Goal: Check status

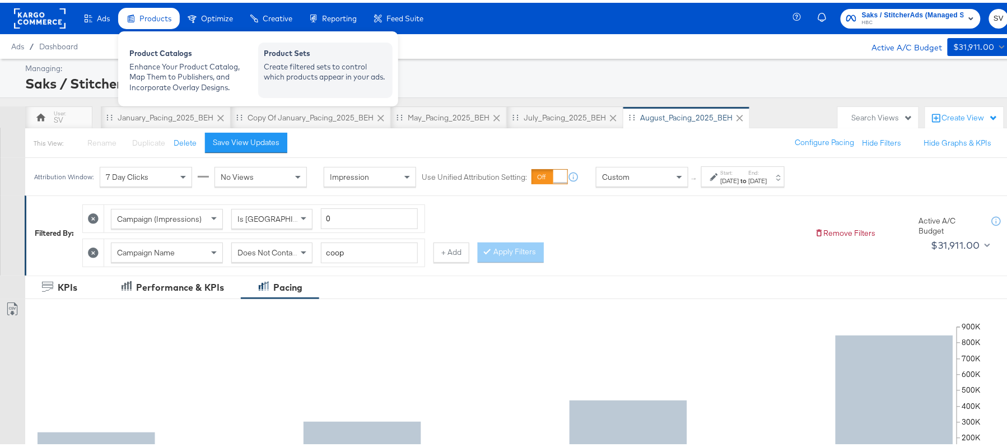
click at [269, 57] on div "Product Sets" at bounding box center [325, 51] width 123 height 13
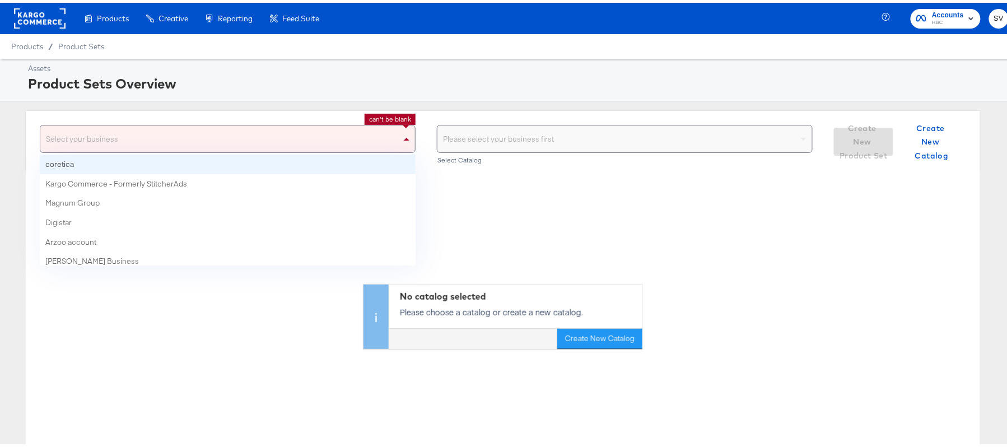
click at [361, 135] on div "Select your business" at bounding box center [227, 136] width 375 height 27
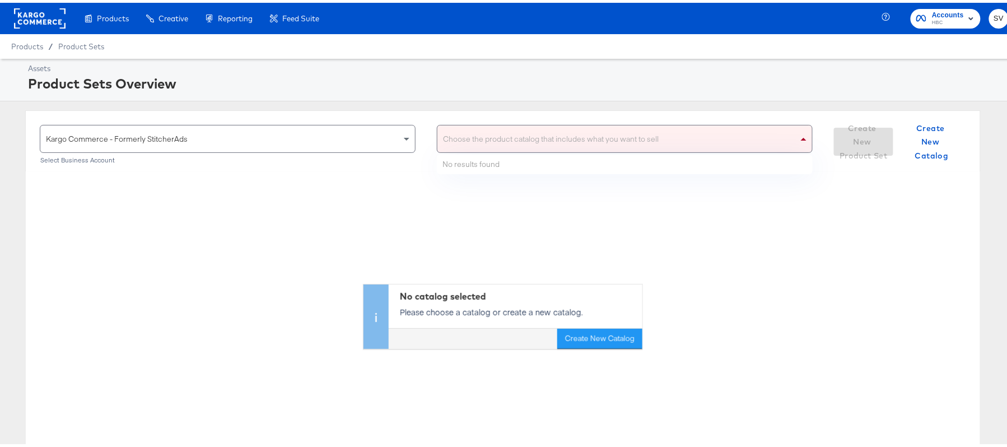
click at [480, 139] on div "Choose the product catalog that includes what you want to sell" at bounding box center [624, 136] width 375 height 27
type input "ahl"
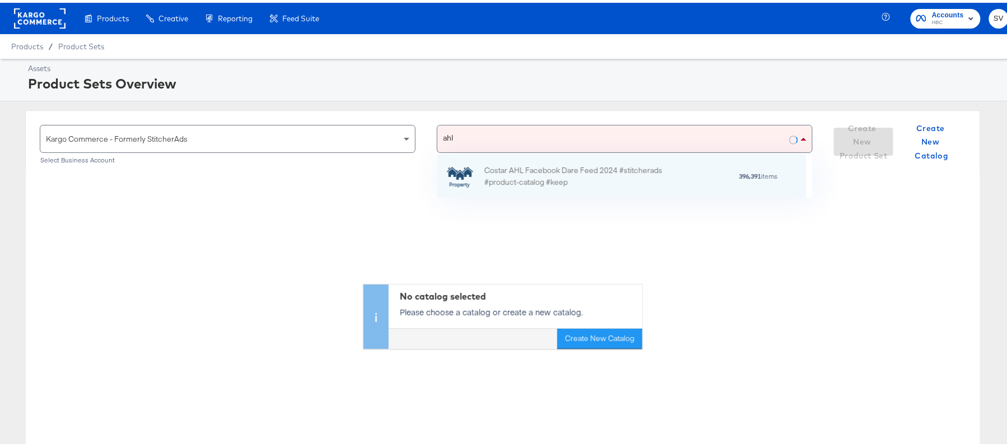
scroll to position [30, 356]
click at [505, 171] on div "Costar AHL Facebook Dare Feed 2024 #stitcherads #product-catalog #keep" at bounding box center [582, 174] width 196 height 24
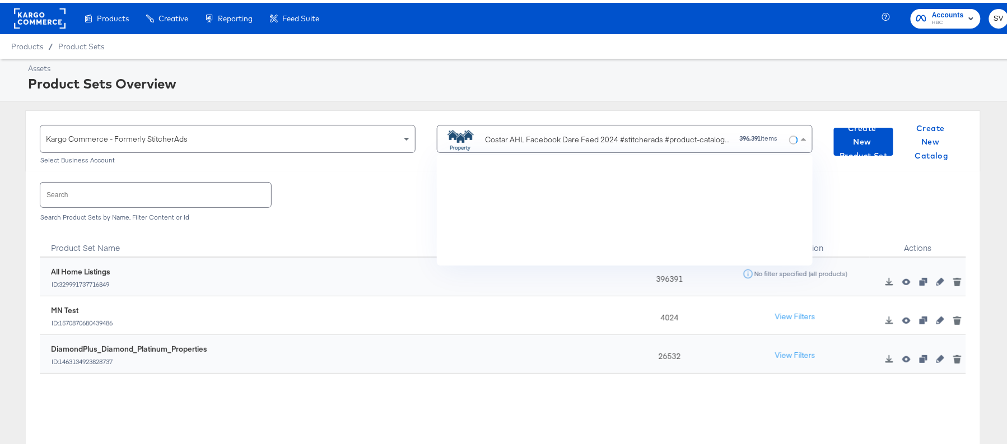
scroll to position [97, 356]
click at [193, 195] on input "text" at bounding box center [155, 192] width 231 height 24
paste input "DiamondPlus_Diamond_Platinum_Properties"
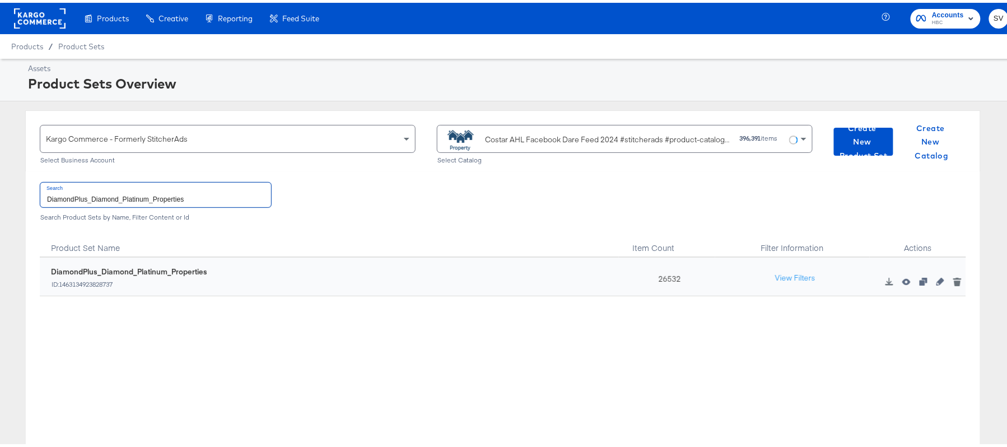
type input "DiamondPlus_Diamond_Platinum_Properties"
click at [657, 277] on div "26532" at bounding box center [667, 274] width 96 height 39
copy div "26532"
click at [242, 193] on input "DiamondPlus_Diamond_Platinum_Properties" at bounding box center [155, 192] width 231 height 24
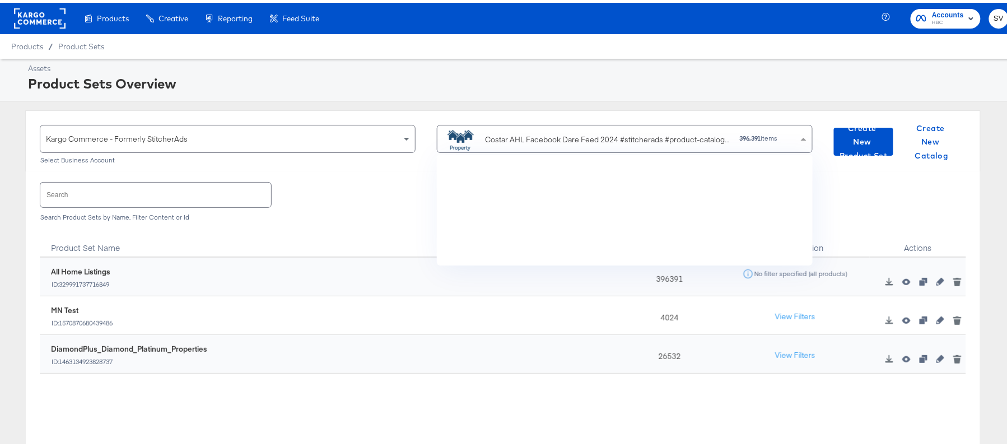
click at [514, 133] on div "Costar AHL Facebook Dare Feed 2024 #stitcherads #product-catalog #keep" at bounding box center [607, 137] width 245 height 12
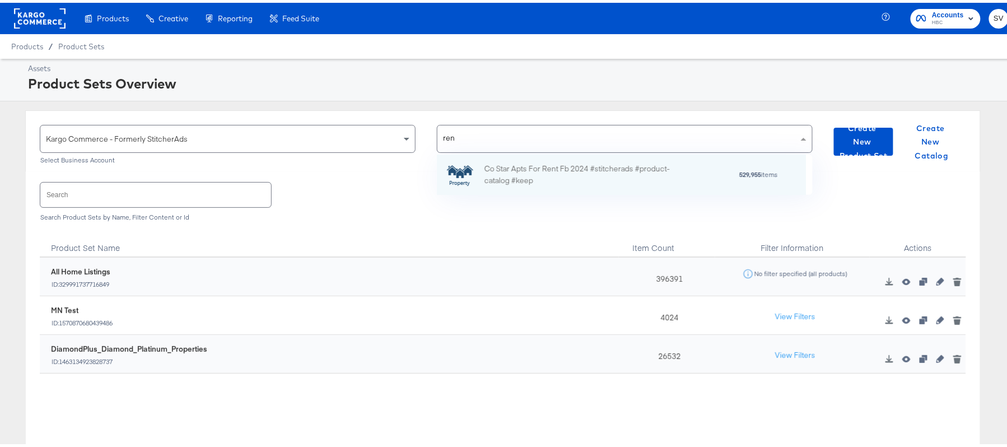
scroll to position [13, 13]
type input "rent"
click at [536, 163] on div "Co Star Apts For Rent Fb 2024 #stitcherads #product-catalog #keep" at bounding box center [582, 172] width 196 height 24
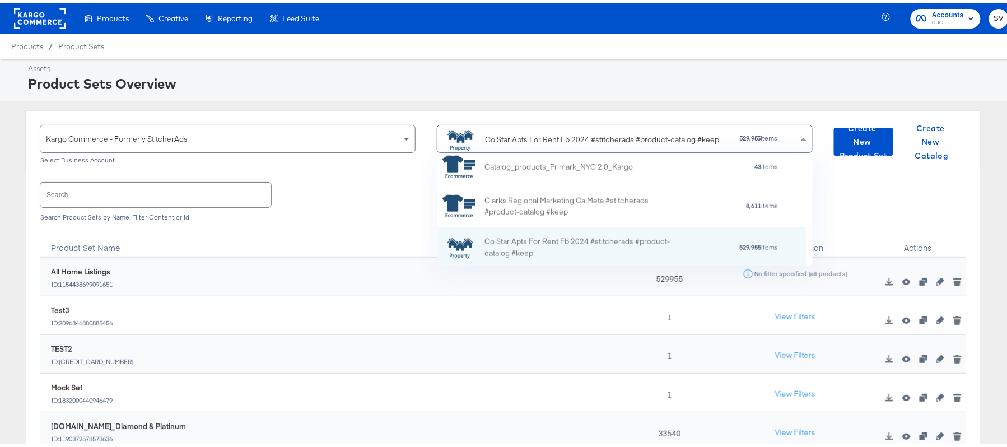
scroll to position [97, 356]
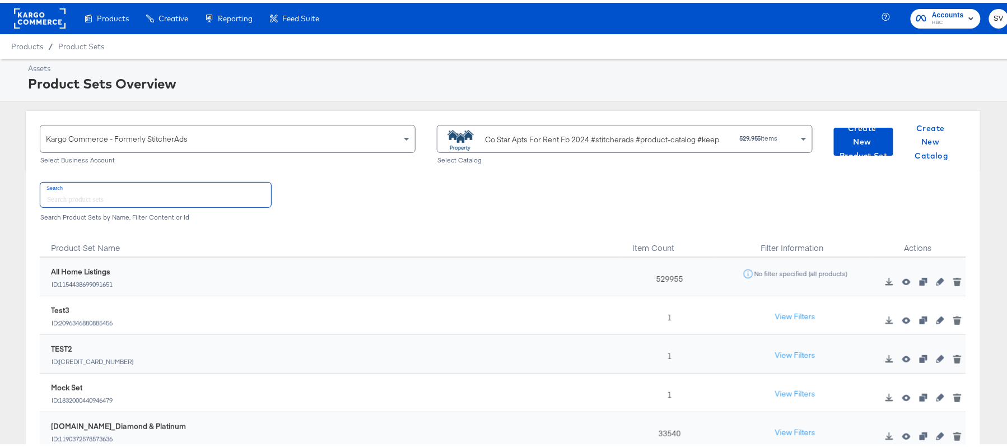
click at [113, 191] on input "text" at bounding box center [155, 192] width 231 height 24
paste input "ForRent.com_Diamond & Platinum"
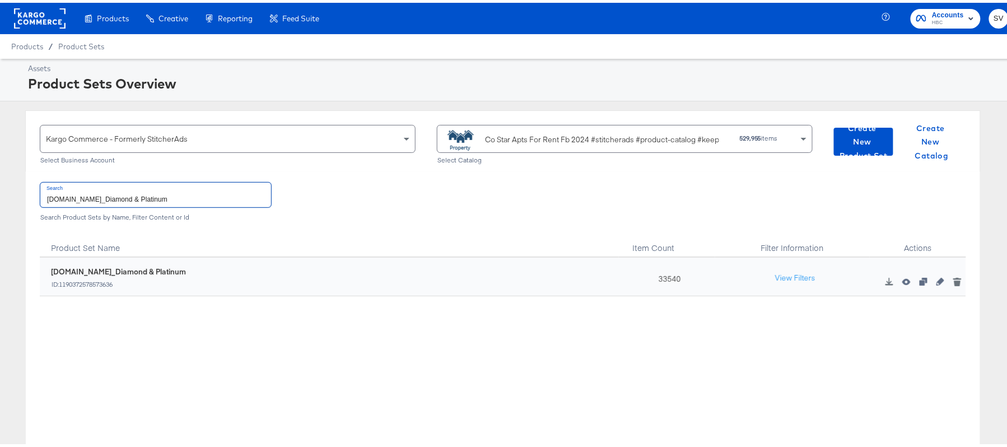
type input "ForRent.com_Diamond & Platinum"
click at [657, 276] on div "33540" at bounding box center [667, 274] width 96 height 39
copy div "33540"
click at [198, 204] on input "ForRent.com_Diamond & Platinum" at bounding box center [155, 192] width 231 height 24
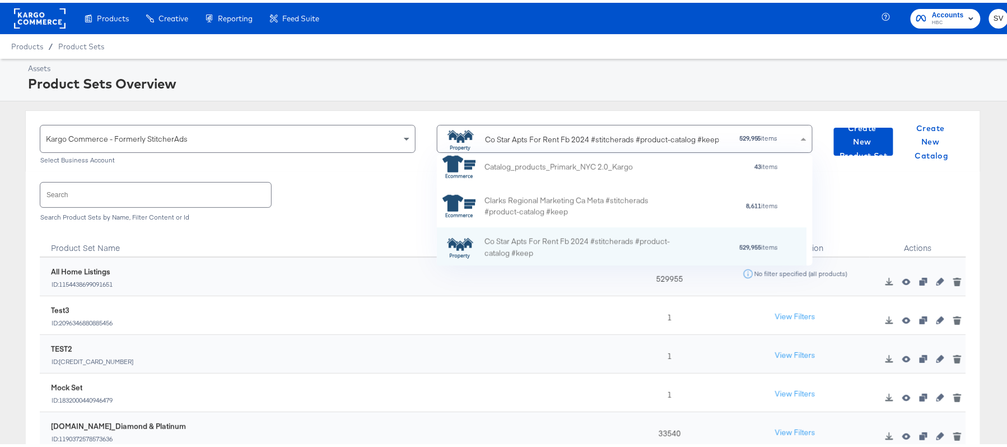
click at [479, 146] on div "Co Star Apts For Rent Fb 2024 #stitcherads #product-catalog #keep" at bounding box center [584, 136] width 282 height 22
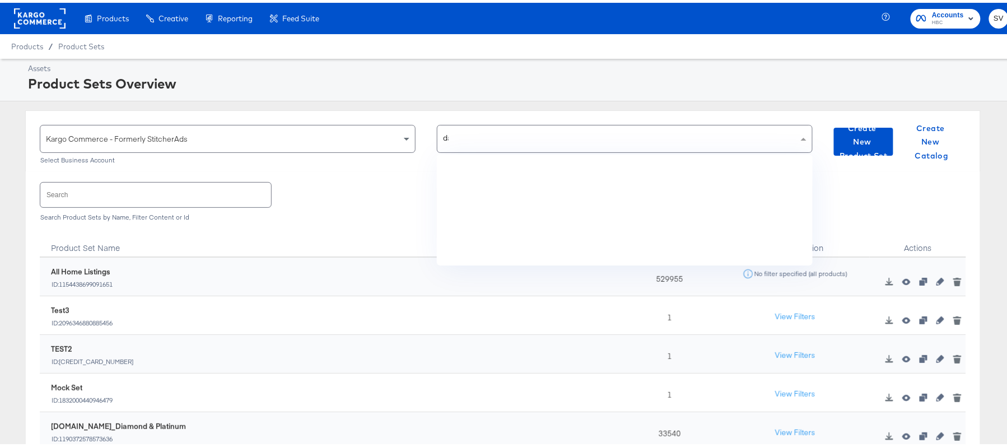
scroll to position [0, 0]
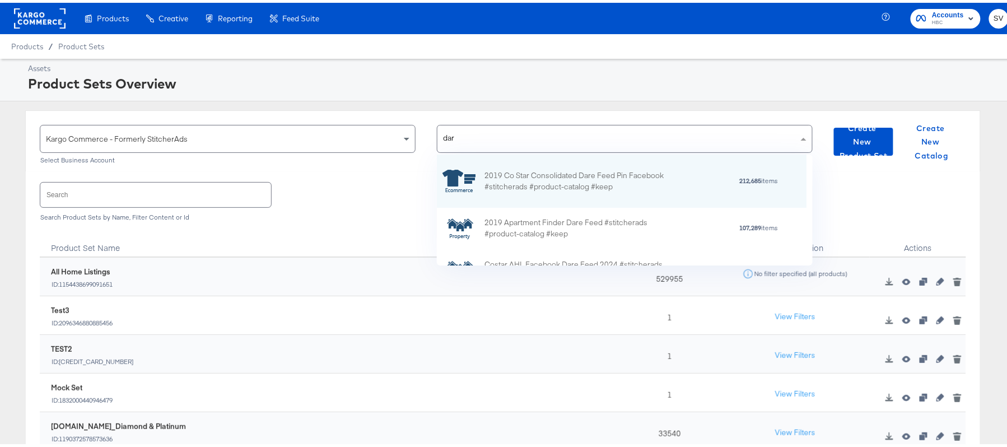
type input "dare"
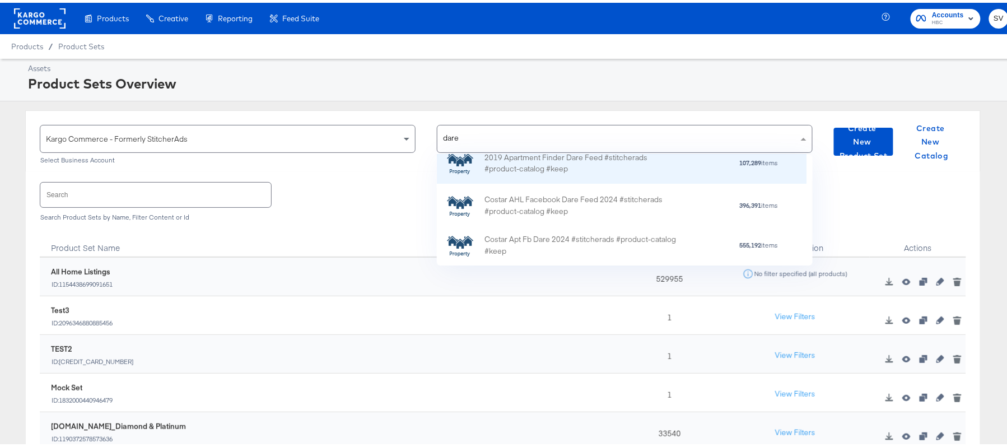
scroll to position [66, 0]
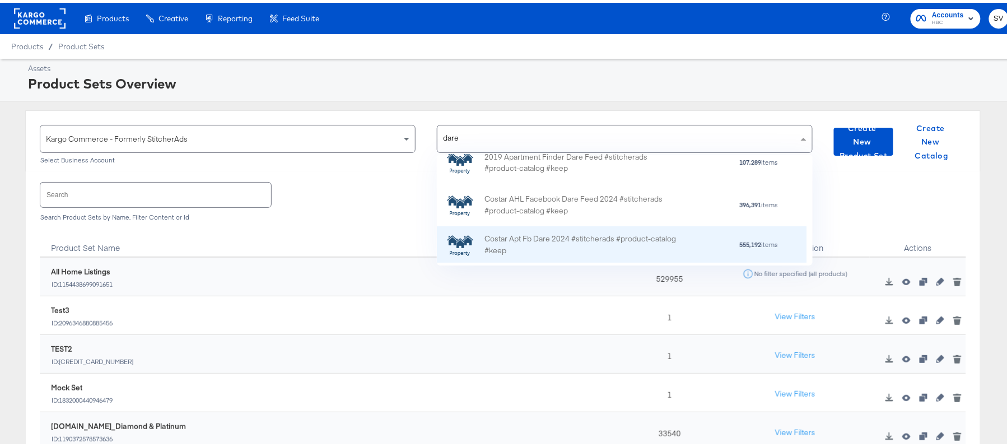
click at [555, 239] on div "Costar Apt Fb Dare 2024 #stitcherads #product-catalog #keep" at bounding box center [582, 242] width 196 height 24
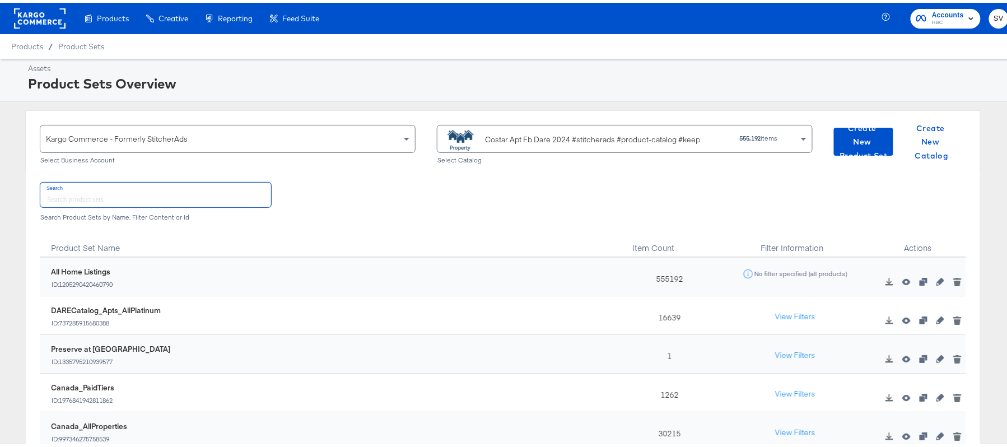
click at [153, 190] on input "text" at bounding box center [155, 192] width 231 height 24
paste input "DARECatalog_Apts_AllPlatinum_AllDiamond"
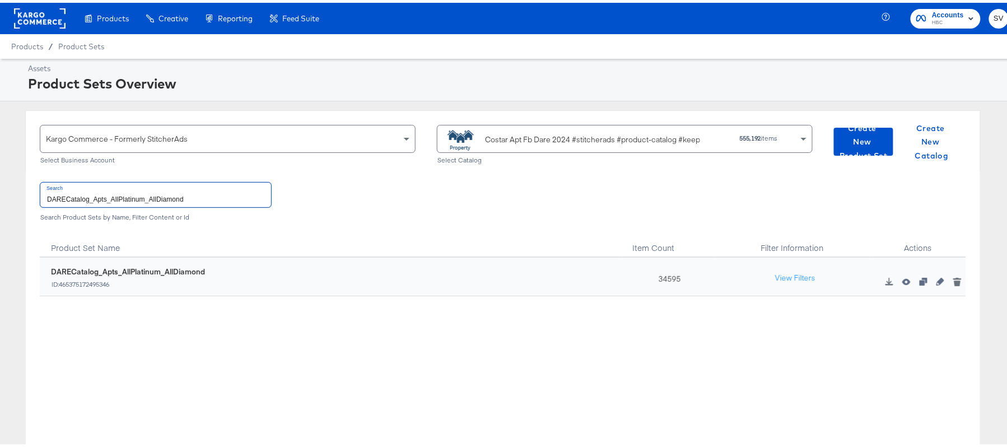
type input "DARECatalog_Apts_AllPlatinum_AllDiamond"
click at [666, 278] on div "34595" at bounding box center [667, 274] width 96 height 39
copy div "34595"
click at [244, 191] on input "DARECatalog_Apts_AllPlatinum_AllDiamond" at bounding box center [155, 192] width 231 height 24
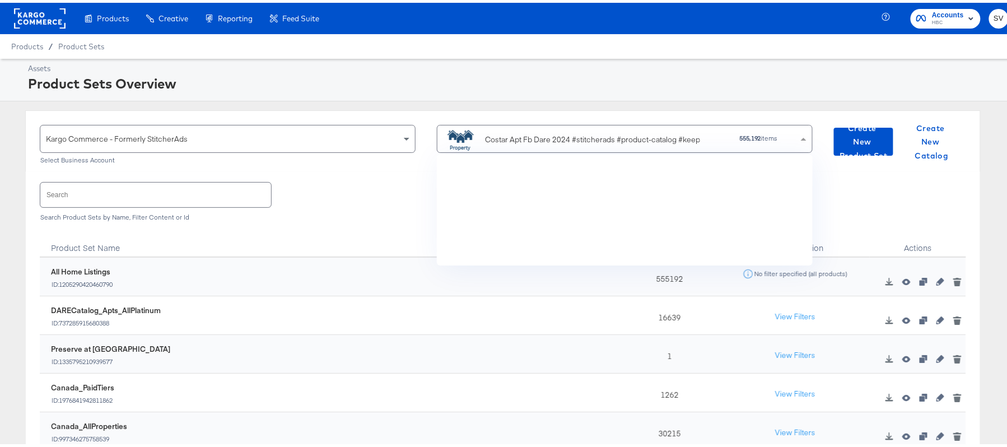
click at [498, 137] on div "Costar Apt Fb Dare 2024 #stitcherads #product-catalog #keep" at bounding box center [592, 137] width 215 height 12
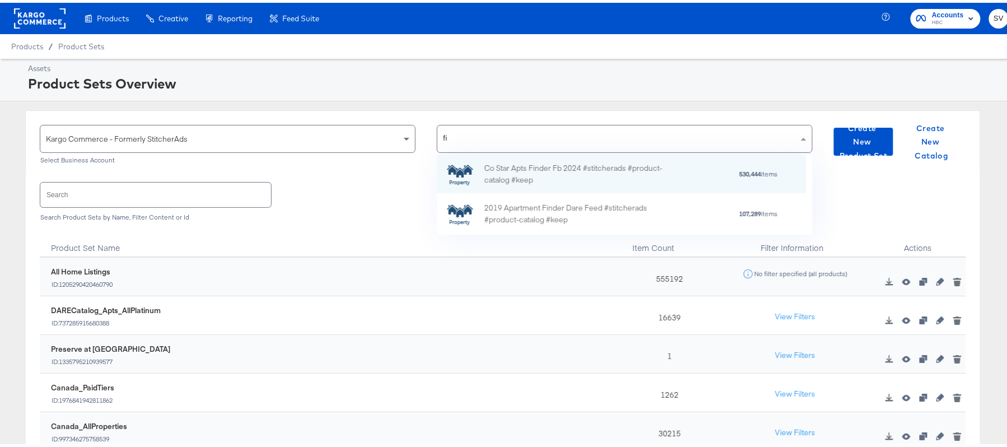
scroll to position [13, 13]
type input "finder"
click at [532, 171] on div "Co Star Apts Finder Fb 2024 #stitcherads #product-catalog #keep" at bounding box center [582, 172] width 196 height 24
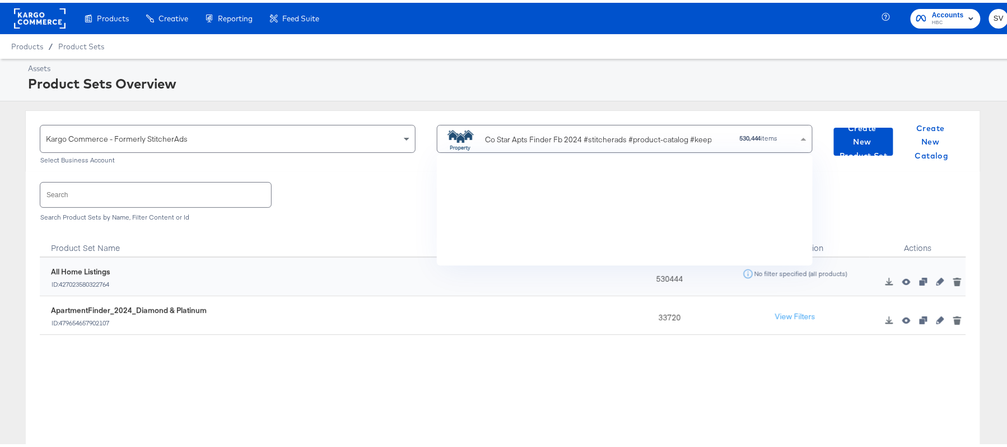
scroll to position [305, 0]
click at [160, 189] on input "text" at bounding box center [155, 192] width 231 height 24
paste input "ApartmentFinder_2024_Diamond & Platinum"
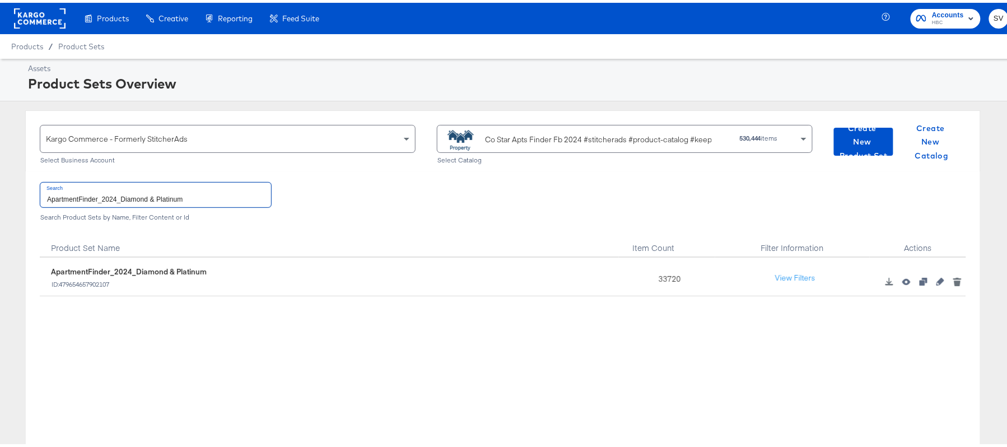
type input "ApartmentFinder_2024_Diamond & Platinum"
click at [662, 279] on div "33720" at bounding box center [667, 274] width 96 height 39
copy div "33720"
click at [48, 20] on rect at bounding box center [40, 16] width 52 height 20
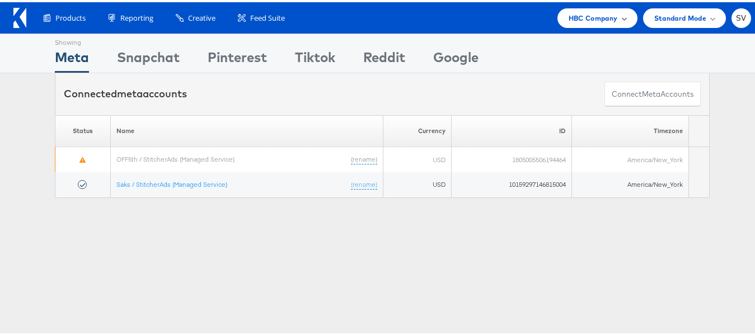
click at [602, 24] on div "HBC Company" at bounding box center [598, 16] width 80 height 20
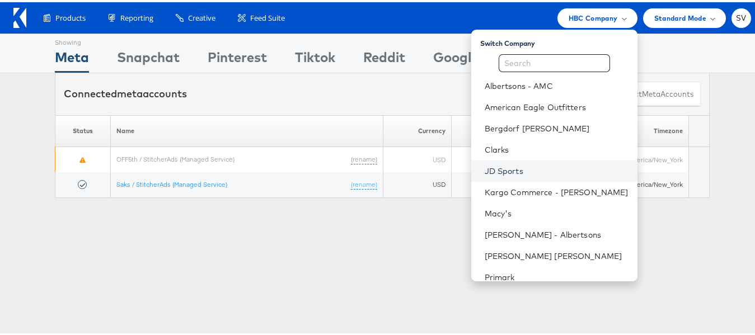
scroll to position [54, 0]
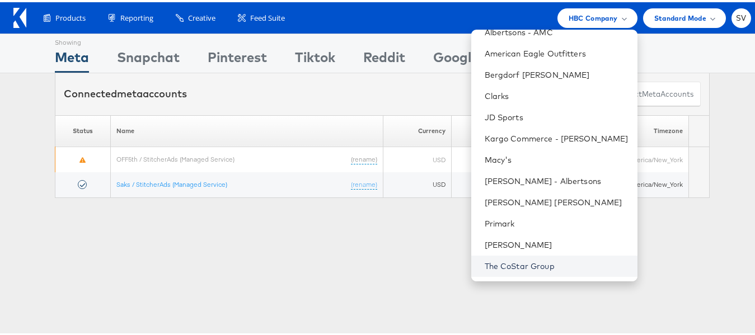
click at [507, 264] on link "The CoStar Group" at bounding box center [557, 264] width 144 height 11
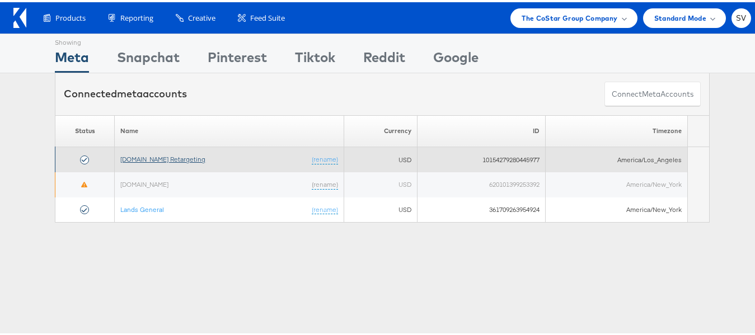
click at [134, 158] on link "Apartments.com Retargeting" at bounding box center [162, 157] width 85 height 8
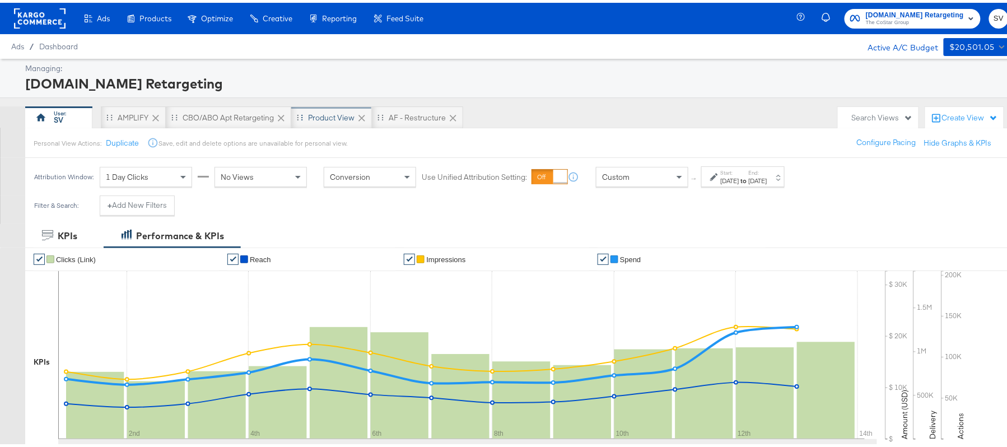
click at [336, 114] on div "Product View" at bounding box center [331, 115] width 46 height 11
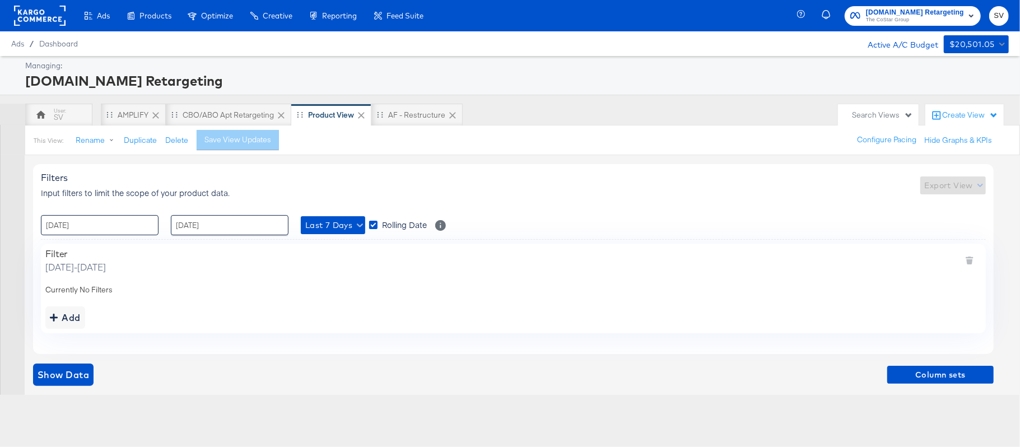
click at [79, 229] on input "[DATE]" at bounding box center [100, 225] width 118 height 20
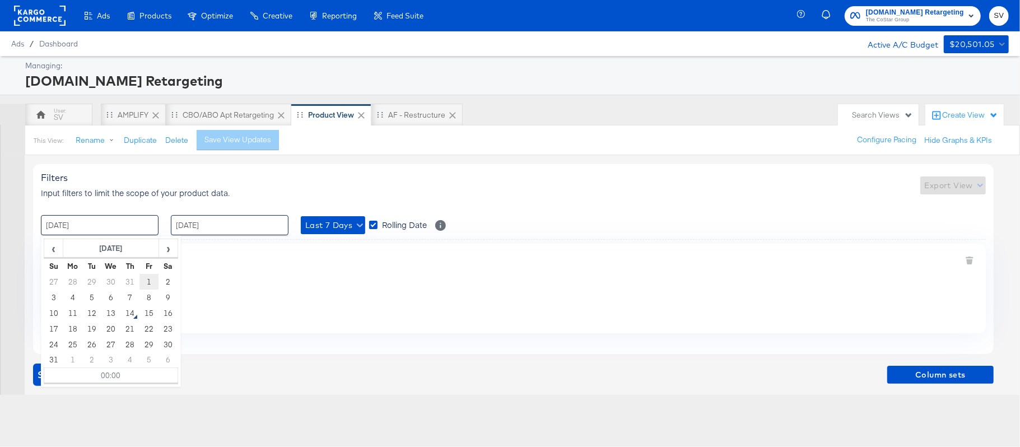
click at [151, 278] on td "1" at bounding box center [148, 282] width 19 height 16
type input "[DATE] 00:00"
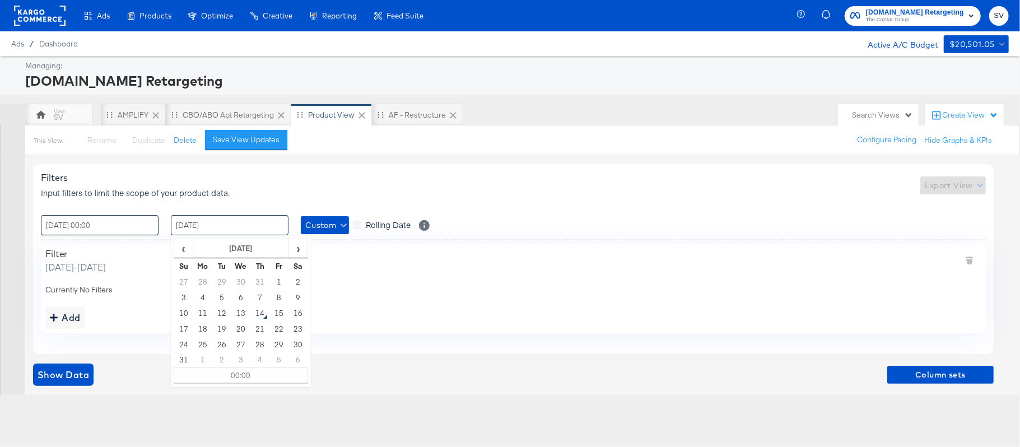
click at [247, 231] on input "[DATE]" at bounding box center [230, 225] width 118 height 20
click at [256, 319] on td "14" at bounding box center [259, 313] width 19 height 16
type input "[DATE] 00:00"
click at [404, 172] on div "Filters Input filters to limit the scope of your product data. Export View" at bounding box center [513, 185] width 945 height 26
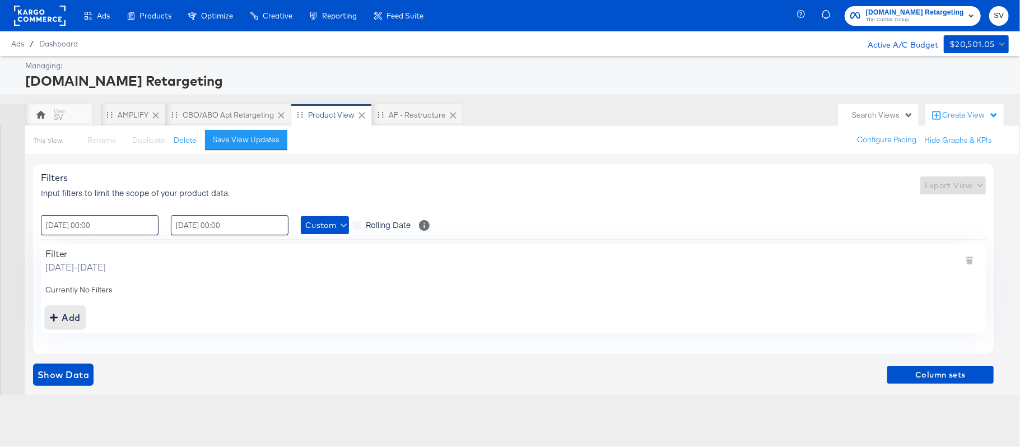
click at [77, 312] on div "Add" at bounding box center [65, 318] width 31 height 16
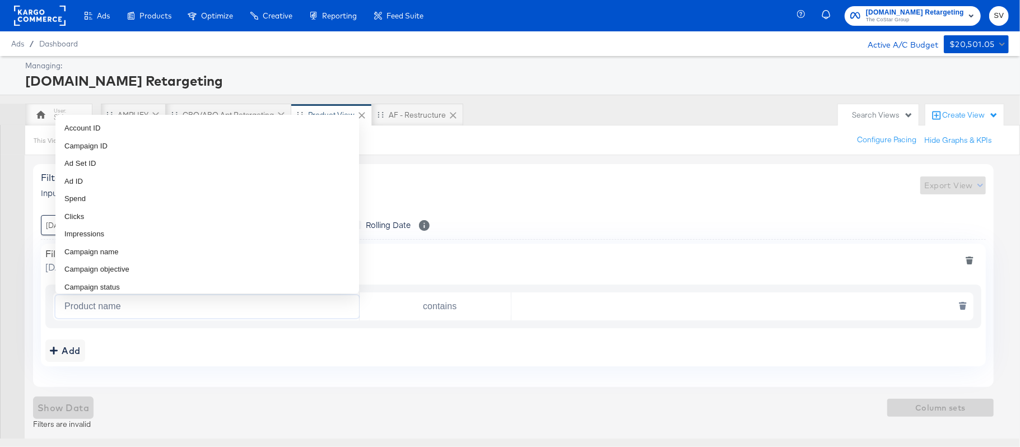
click at [97, 311] on input "Product name" at bounding box center [209, 306] width 299 height 23
click at [102, 249] on span "Campaign name" at bounding box center [91, 251] width 54 height 11
type input "Campaign name"
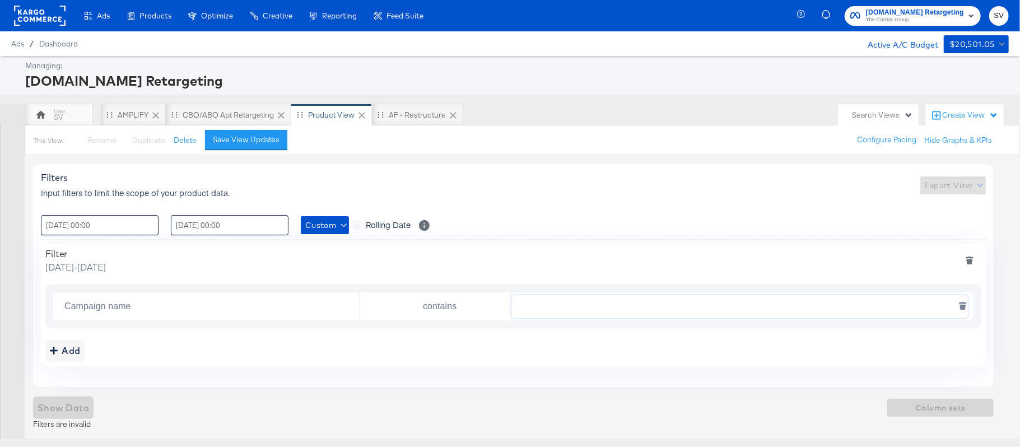
click at [564, 302] on input "text" at bounding box center [739, 306] width 456 height 23
paste input "AHL24"
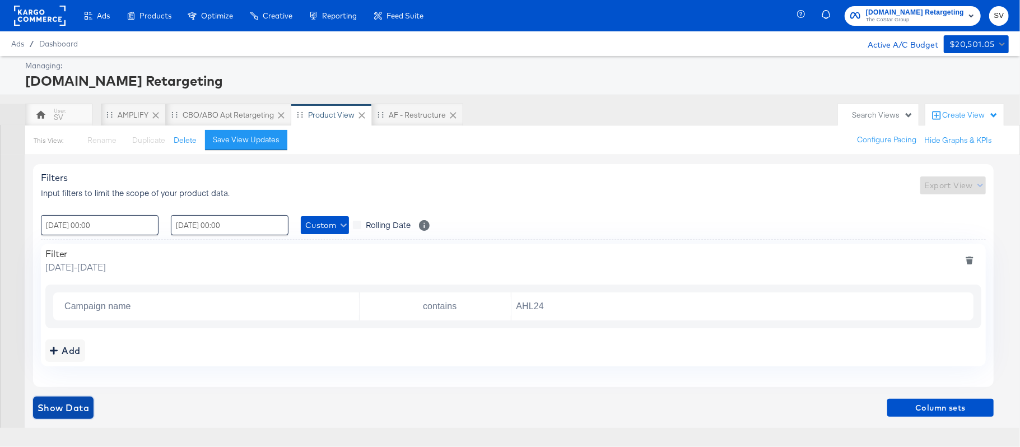
click at [50, 405] on span "Show Data" at bounding box center [64, 408] width 52 height 16
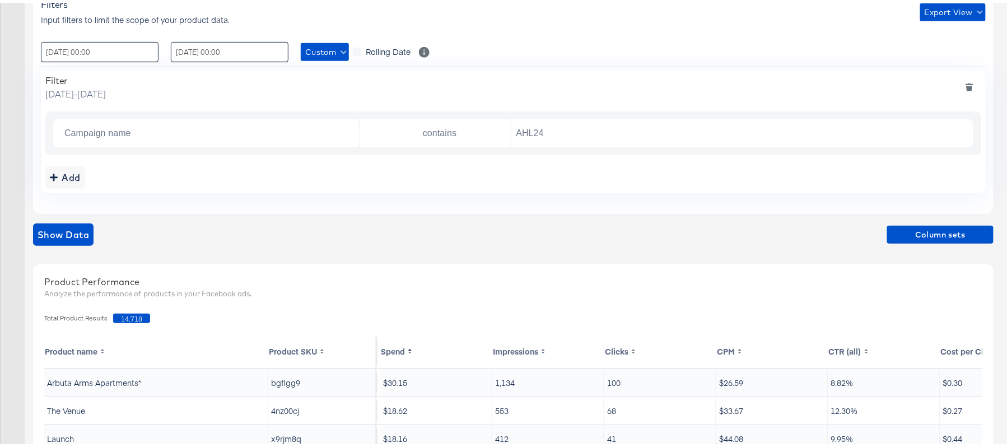
scroll to position [177, 0]
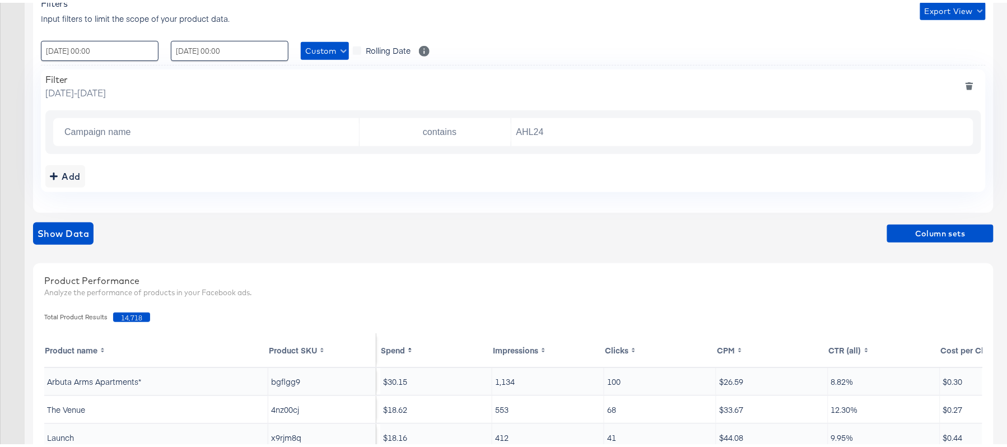
click at [124, 317] on span "14,718" at bounding box center [131, 315] width 37 height 10
copy span "14,718"
click at [535, 123] on input "AHL24" at bounding box center [739, 129] width 456 height 23
paste input "F"
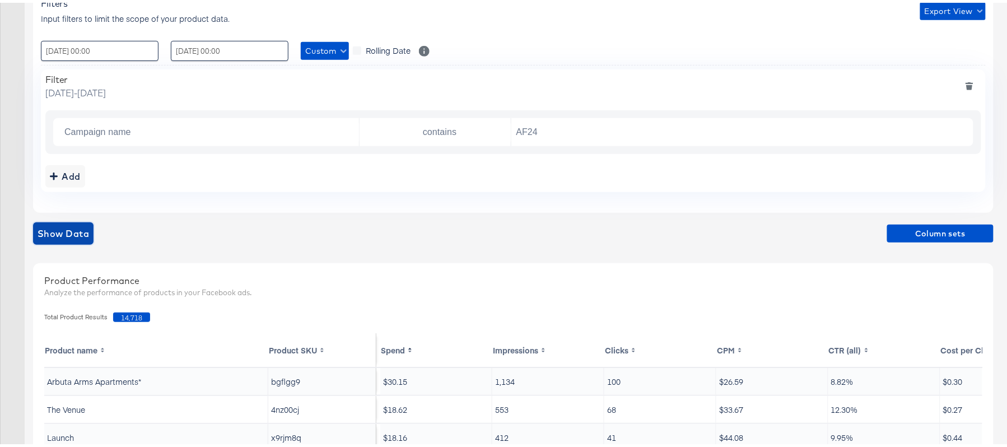
click at [66, 225] on span "Show Data" at bounding box center [64, 231] width 52 height 16
click at [133, 312] on span "12,298" at bounding box center [131, 315] width 37 height 10
copy span "12,298"
click at [571, 119] on input "AF24" at bounding box center [739, 129] width 456 height 23
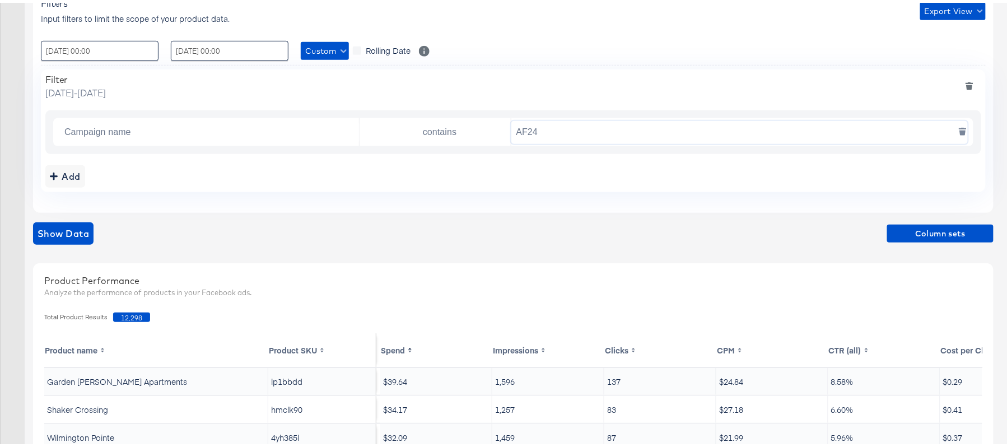
paste input "DARE"
click at [64, 234] on span "Show Data" at bounding box center [64, 231] width 52 height 16
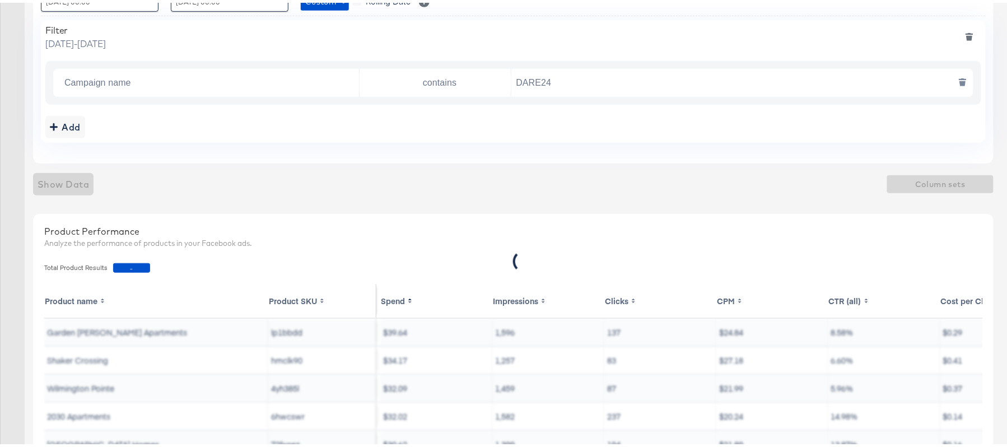
scroll to position [228, 0]
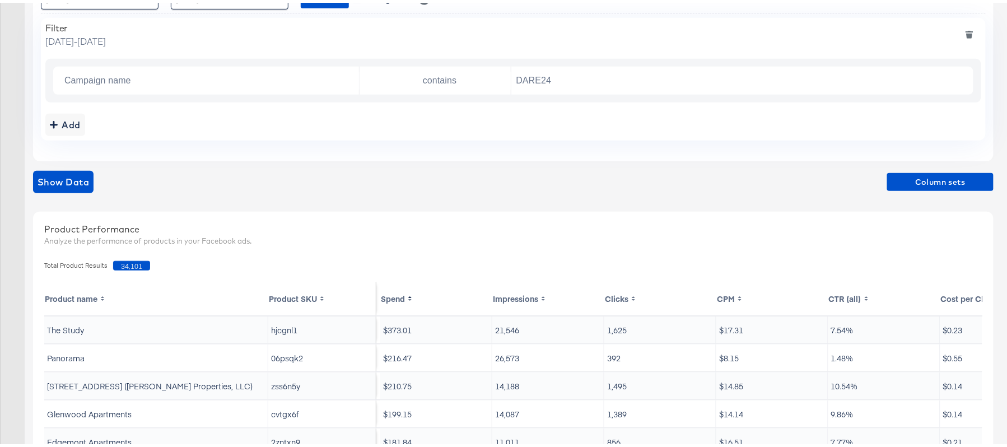
click at [127, 264] on span "34,101" at bounding box center [131, 263] width 37 height 10
copy span "34,101"
click at [572, 87] on input "DARE24" at bounding box center [739, 78] width 456 height 23
paste input "AF"
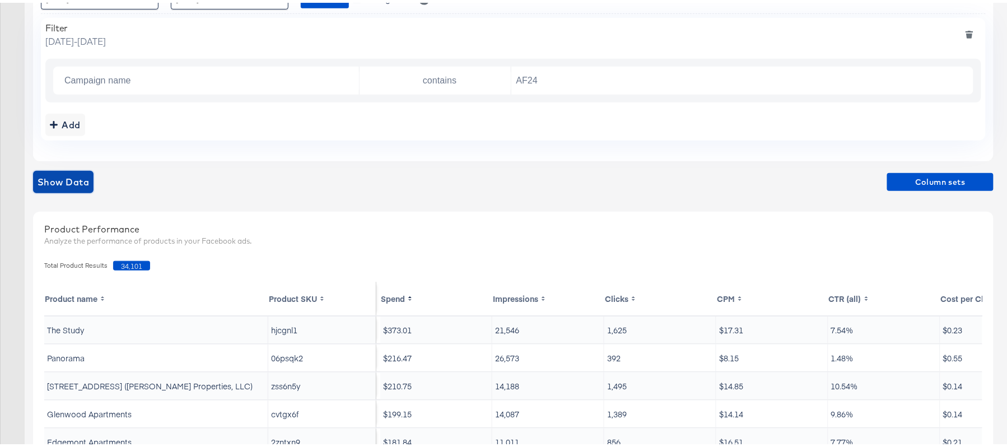
click at [64, 183] on span "Show Data" at bounding box center [64, 179] width 52 height 16
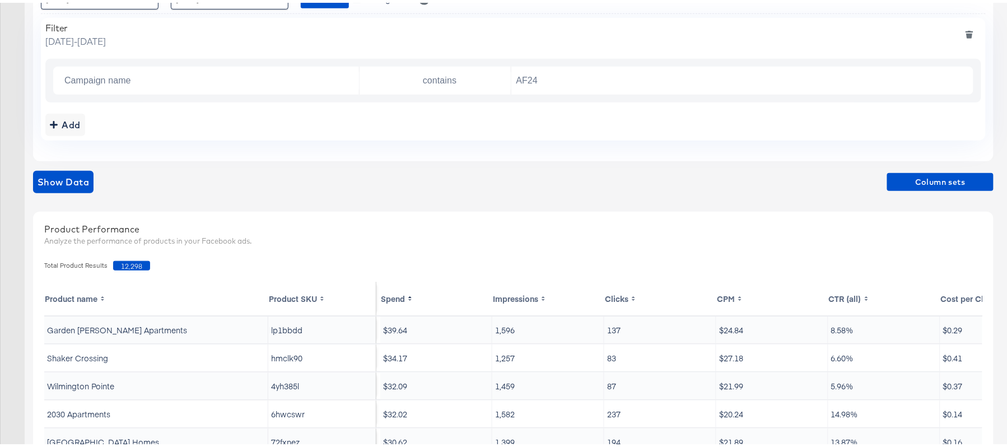
click at [126, 264] on span "12,298" at bounding box center [131, 263] width 37 height 10
copy span "12,298"
click at [553, 79] on input "AF24" at bounding box center [739, 78] width 456 height 23
paste input "FR"
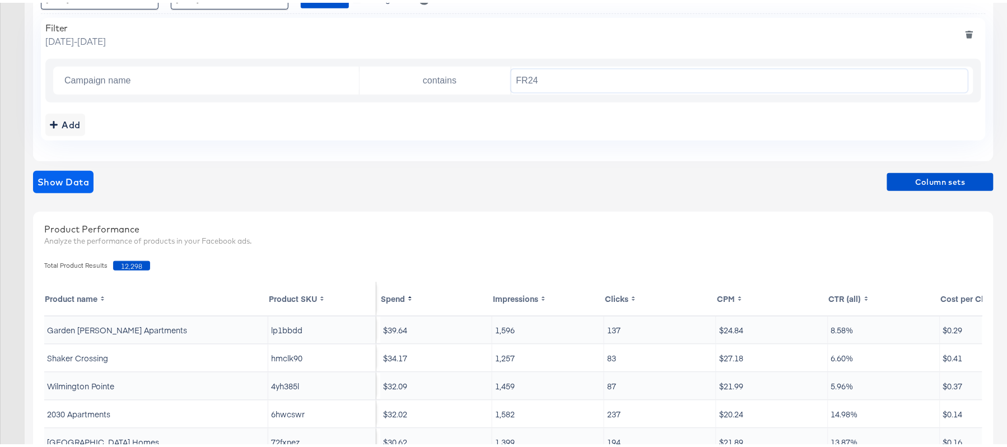
type input "FR24"
click at [82, 179] on span "Show Data" at bounding box center [64, 179] width 52 height 16
click at [130, 264] on span "21,383" at bounding box center [131, 263] width 37 height 10
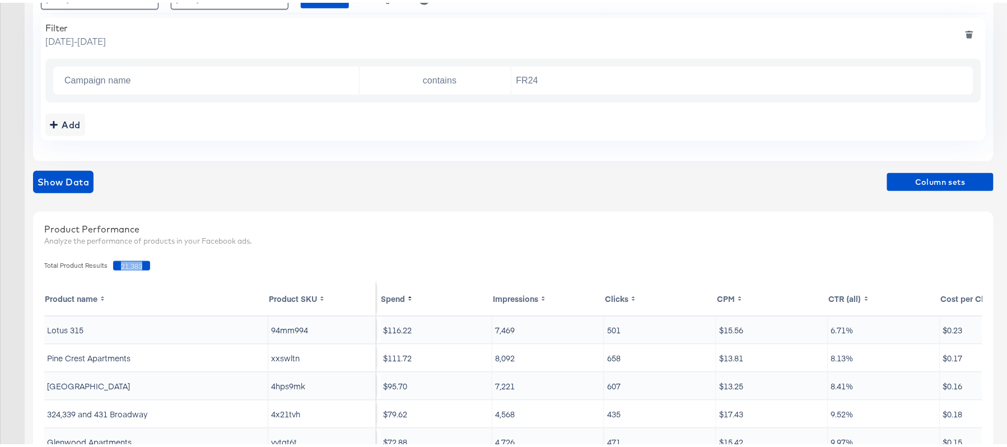
click at [130, 264] on span "21,383" at bounding box center [131, 263] width 37 height 10
copy span "21,383"
